Goal: Transaction & Acquisition: Purchase product/service

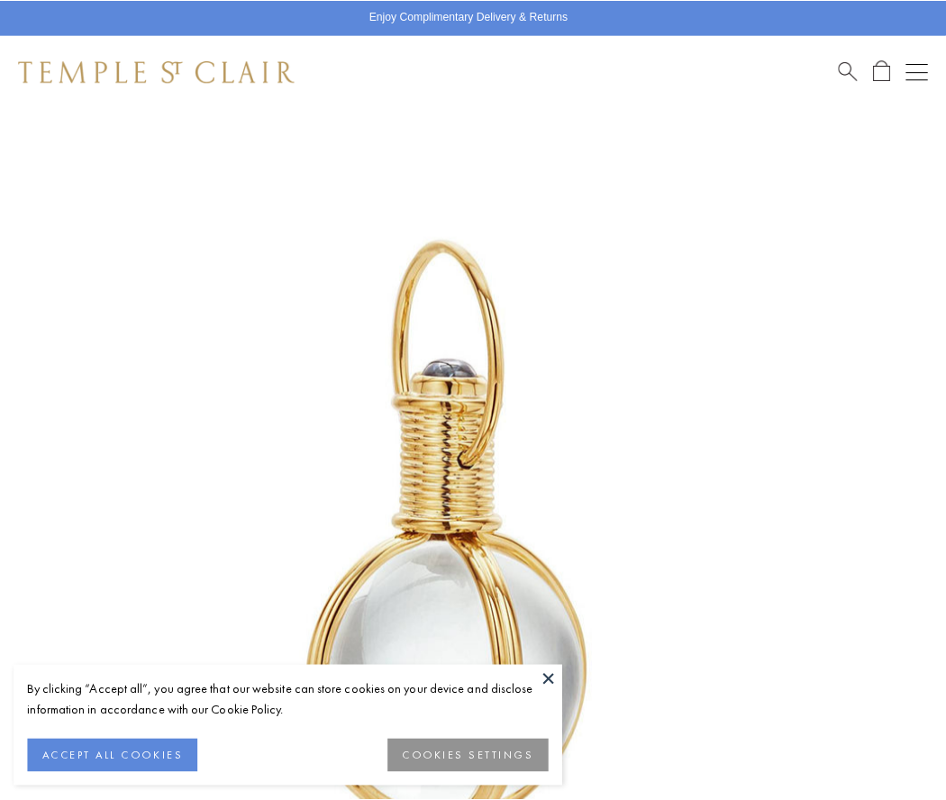
scroll to position [467, 0]
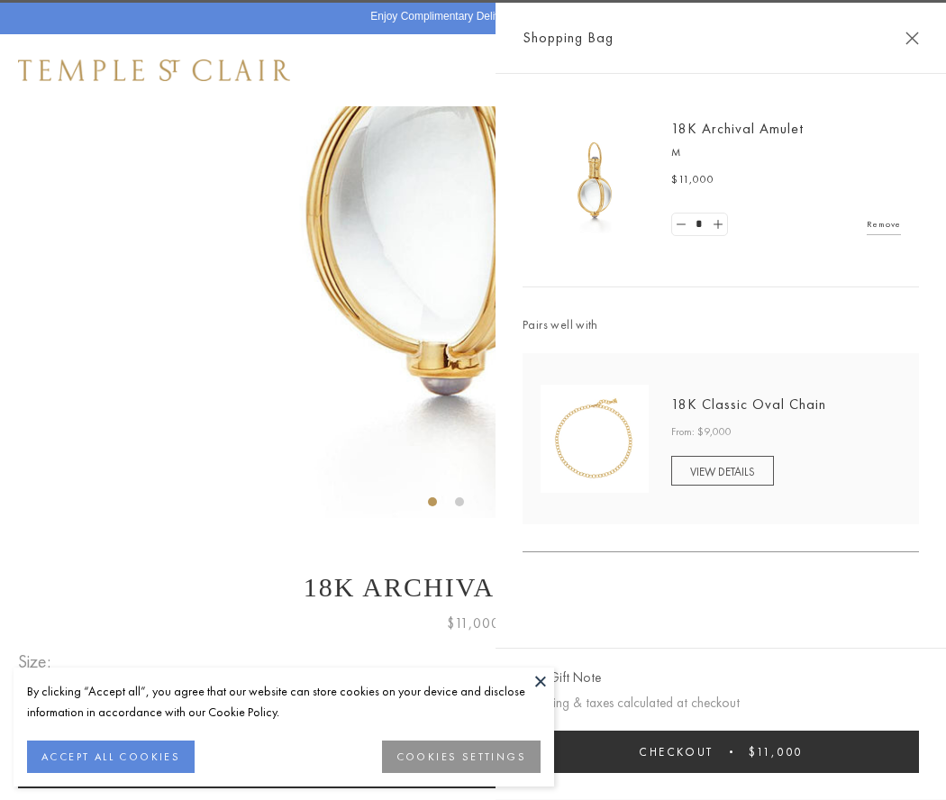
click at [721, 751] on button "Checkout $11,000" at bounding box center [721, 752] width 396 height 42
